Goal: Task Accomplishment & Management: Manage account settings

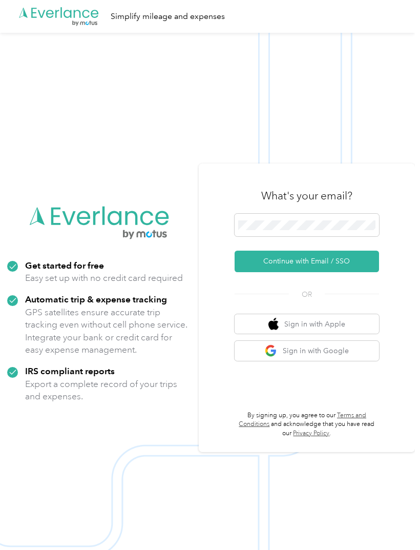
click at [361, 272] on button "Continue with Email / SSO" at bounding box center [307, 261] width 144 height 22
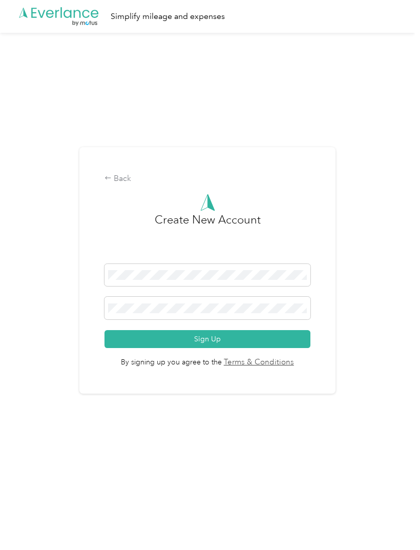
click at [120, 194] on div "Back Create New Account Sign Up By signing up you agree to the Terms & Conditio…" at bounding box center [207, 270] width 256 height 246
click at [123, 185] on div "Back" at bounding box center [207, 179] width 206 height 12
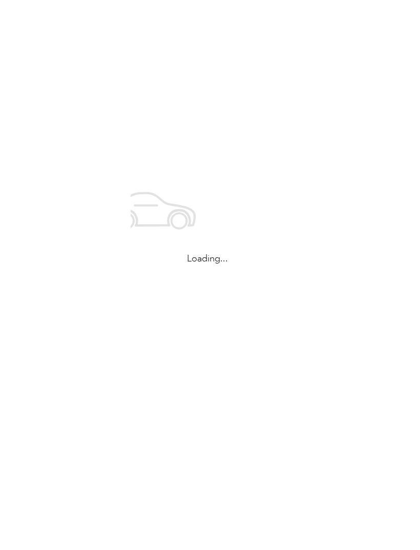
scroll to position [4, 0]
